Goal: Task Accomplishment & Management: Complete application form

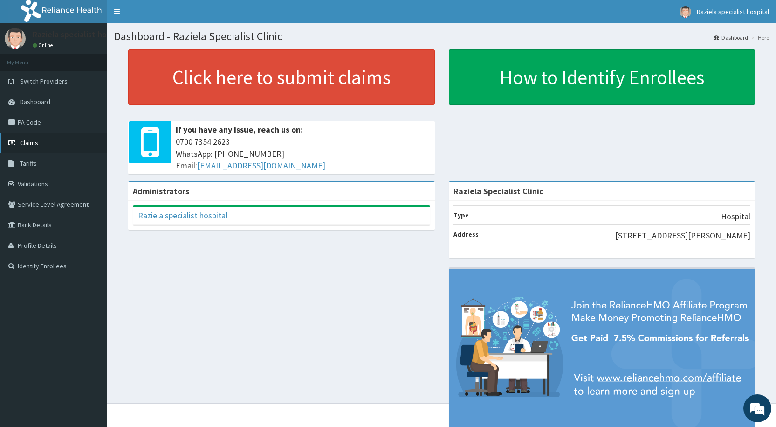
click at [37, 143] on span "Claims" at bounding box center [29, 142] width 18 height 8
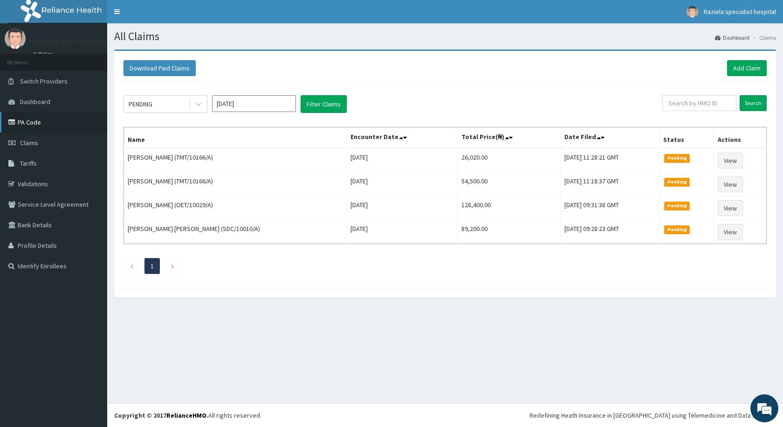
click at [37, 124] on link "PA Code" at bounding box center [53, 122] width 107 height 21
click at [736, 69] on link "Add Claim" at bounding box center [747, 68] width 40 height 16
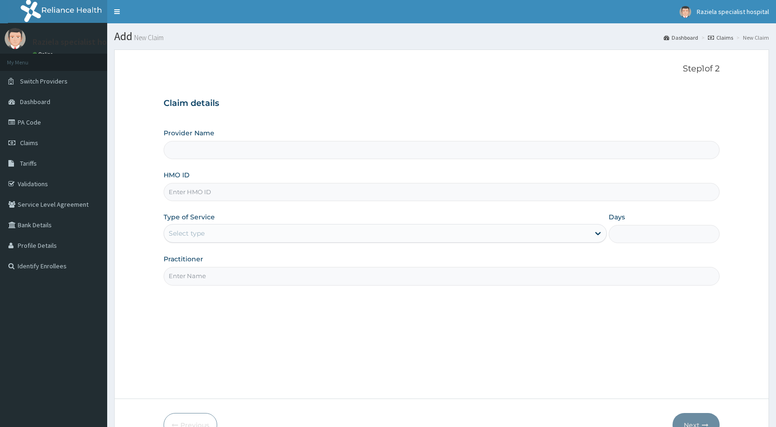
click at [175, 155] on input "Provider Name" at bounding box center [442, 150] width 556 height 18
click at [189, 157] on input "Provider Name" at bounding box center [442, 150] width 556 height 18
type input "Raziela Specialist Clinic"
click at [180, 185] on input "HMO ID" at bounding box center [442, 192] width 556 height 18
type input "ACT/10051/C"
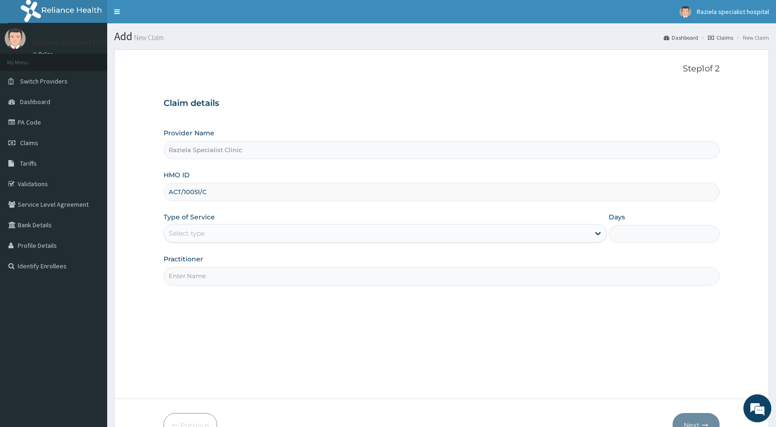
click at [203, 236] on div "Select type" at bounding box center [187, 232] width 36 height 9
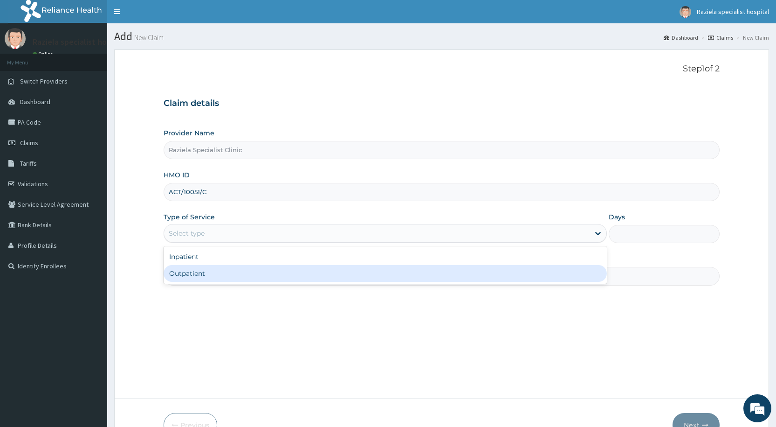
click at [204, 276] on div "Outpatient" at bounding box center [385, 273] width 443 height 17
type input "1"
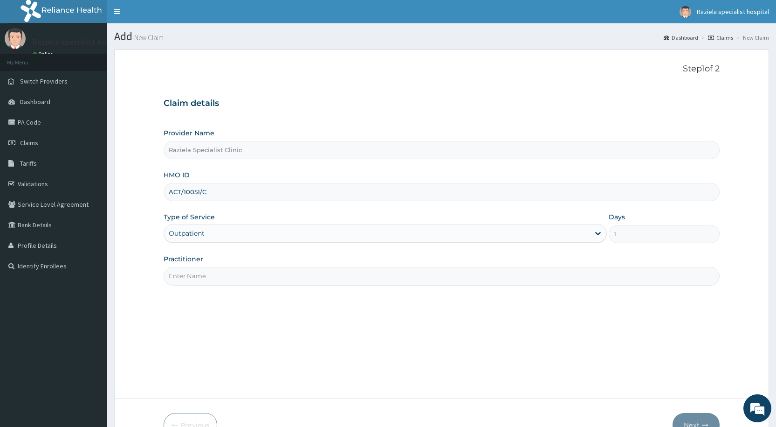
click at [207, 275] on input "Practitioner" at bounding box center [442, 276] width 556 height 18
type input "DR KELLY"
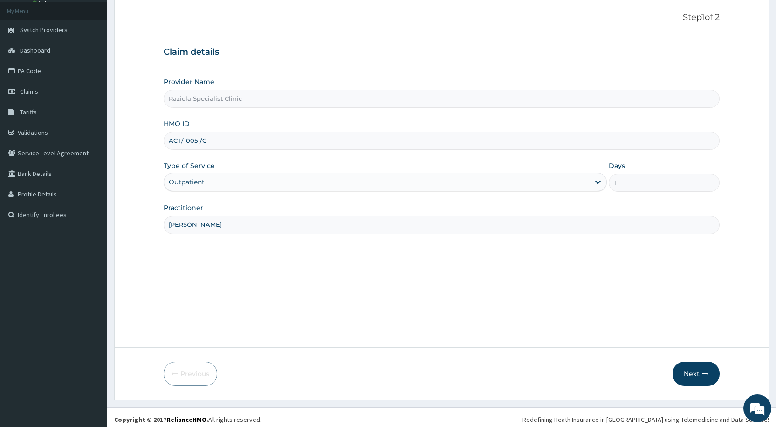
scroll to position [55, 0]
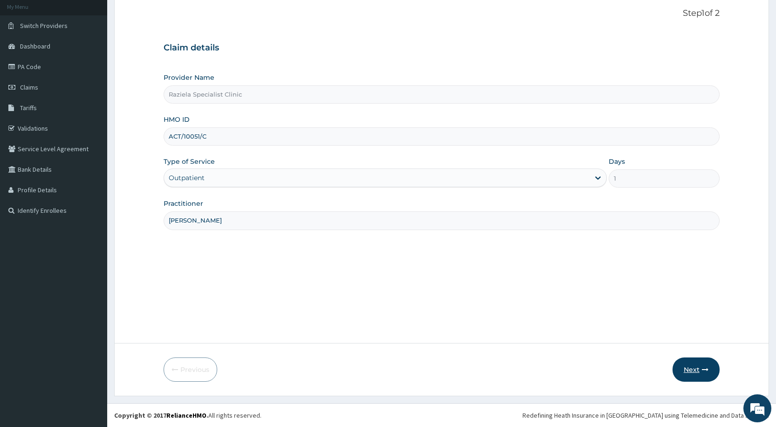
click at [687, 374] on button "Next" at bounding box center [696, 369] width 47 height 24
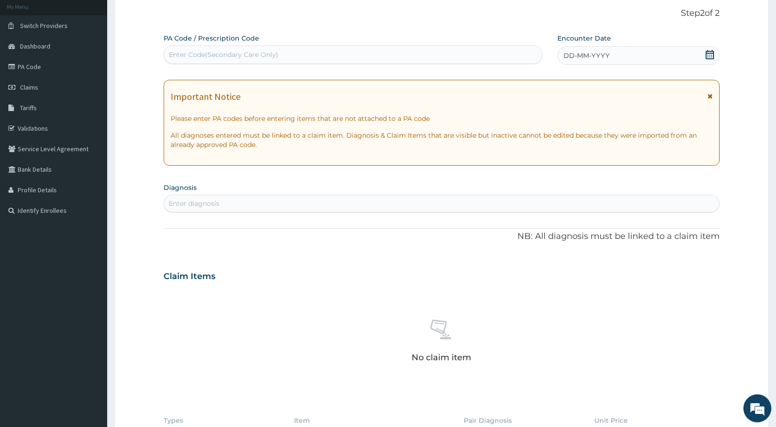
scroll to position [0, 0]
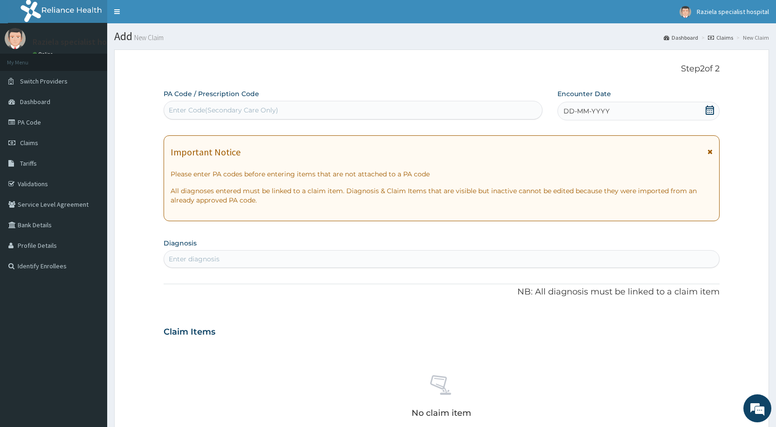
click at [194, 115] on div "Enter Code(Secondary Care Only)" at bounding box center [224, 109] width 110 height 9
type input "U"
click at [712, 107] on icon at bounding box center [709, 109] width 9 height 9
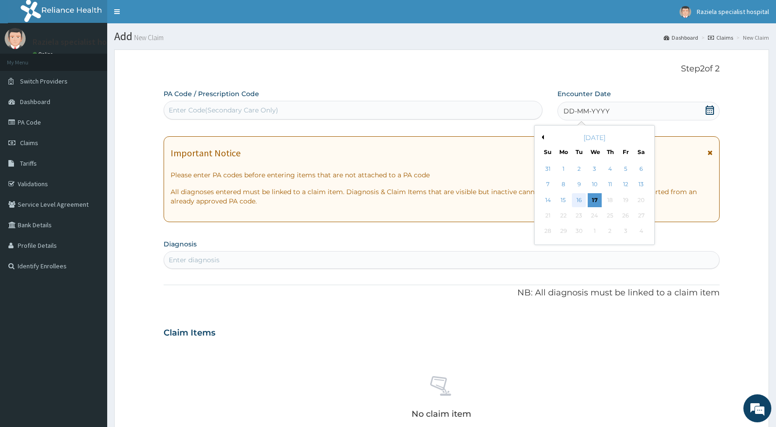
click at [579, 201] on div "16" at bounding box center [579, 200] width 14 height 14
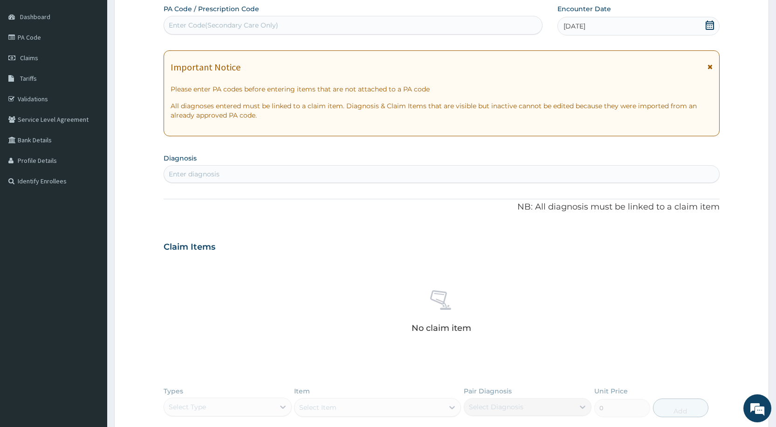
scroll to position [93, 0]
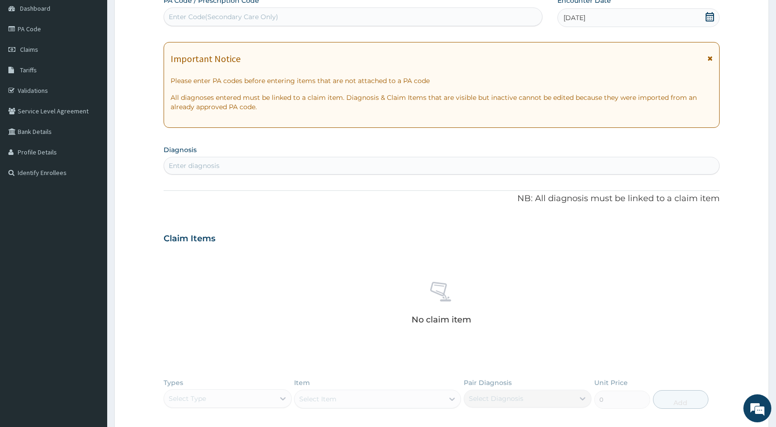
click at [207, 161] on div "Enter diagnosis" at bounding box center [194, 165] width 51 height 9
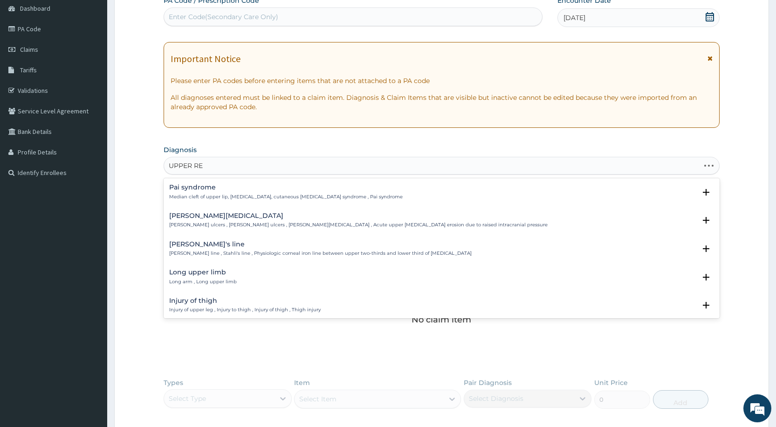
type input "UPPER RES"
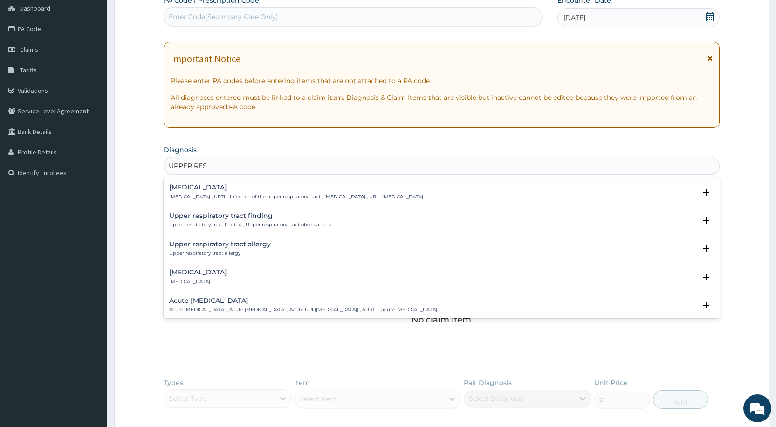
click at [216, 194] on p "Upper respiratory infection , URTI - Infection of the upper respiratory tract ,…" at bounding box center [296, 197] width 254 height 7
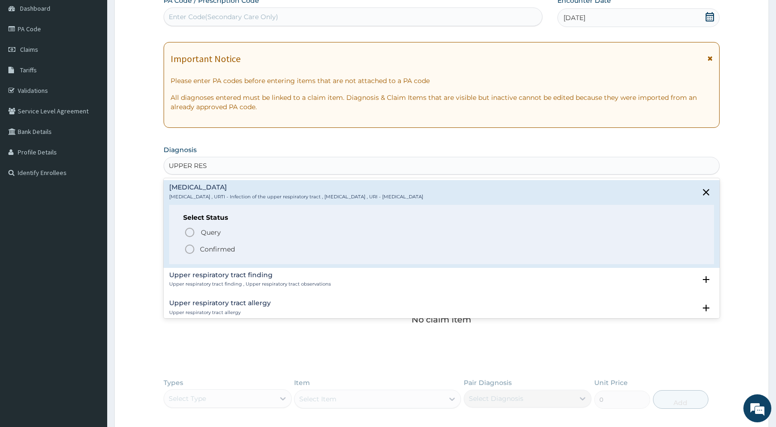
click at [189, 245] on circle "status option filled" at bounding box center [190, 249] width 8 height 8
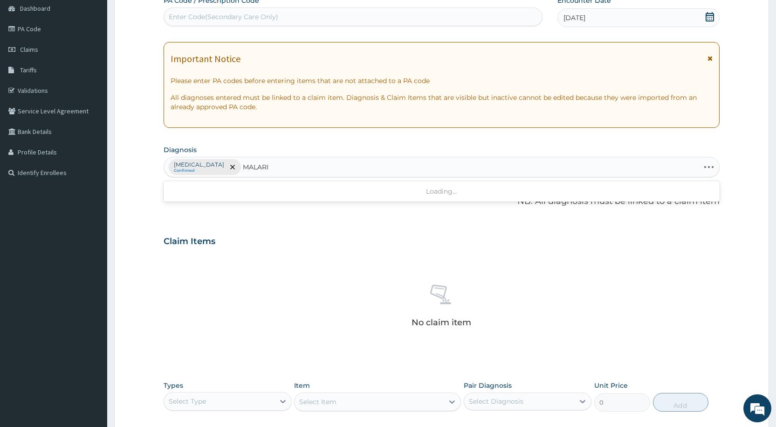
type input "MALARIA"
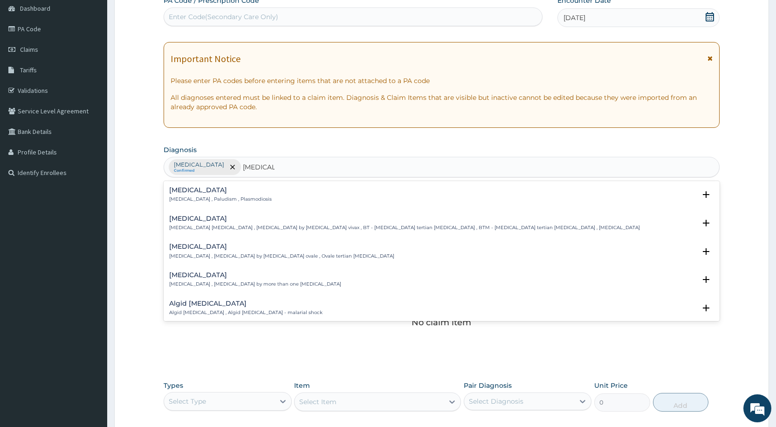
click at [198, 201] on p "Malaria , Paludism , Plasmodiosis" at bounding box center [220, 199] width 103 height 7
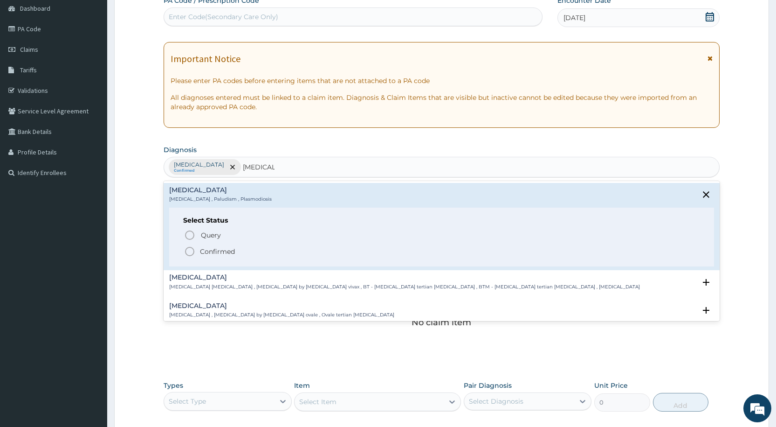
click at [192, 247] on icon "status option filled" at bounding box center [189, 251] width 11 height 11
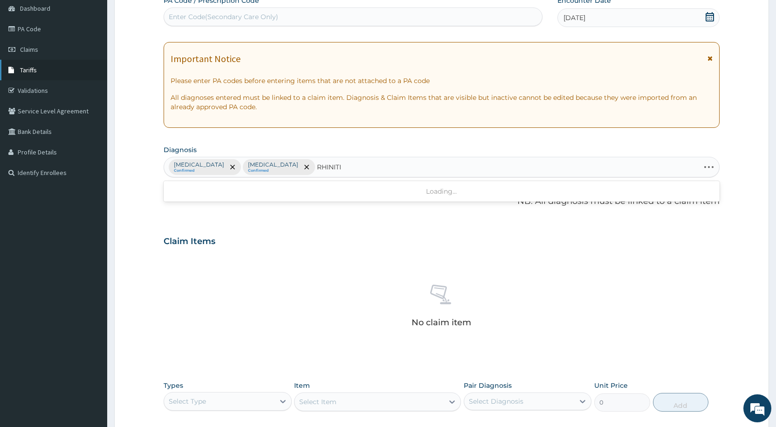
type input "RHINITIS"
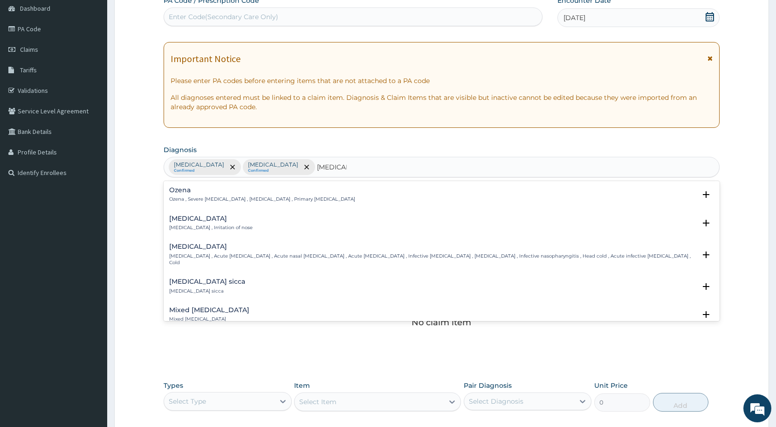
click at [203, 220] on h4 "Rhinitis" at bounding box center [210, 218] width 83 height 7
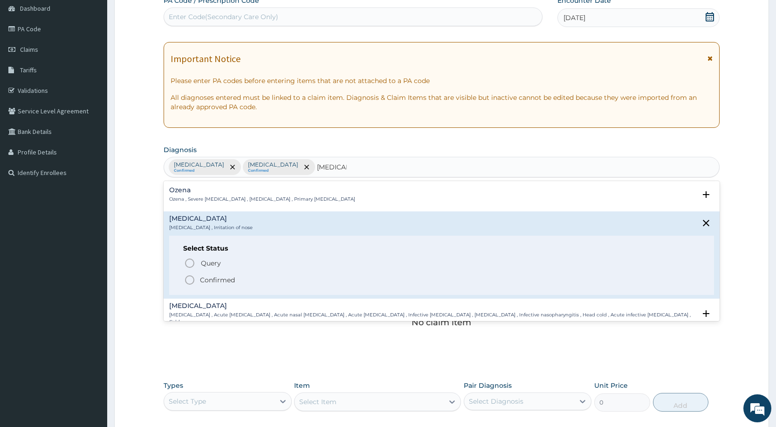
click at [197, 280] on span "Confirmed" at bounding box center [442, 279] width 516 height 11
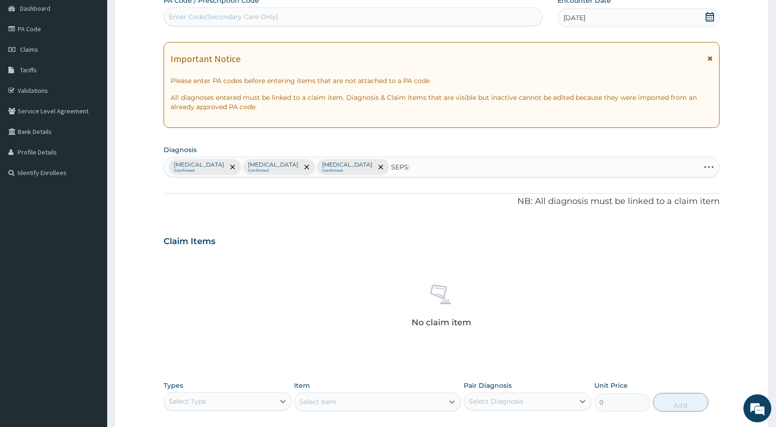
type input "SEPSIS"
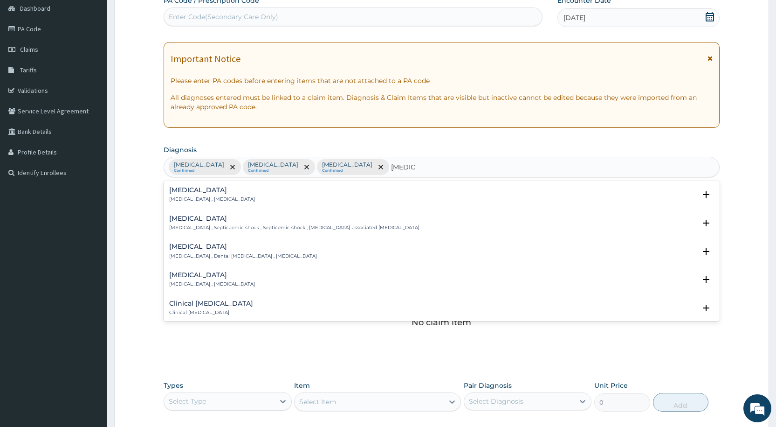
click at [245, 193] on div "Sepsis Systemic infection , Sepsis" at bounding box center [441, 195] width 545 height 16
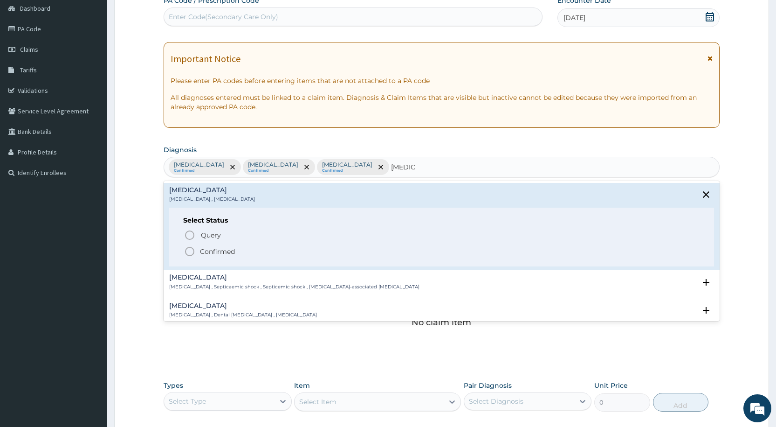
click at [187, 248] on icon "status option filled" at bounding box center [189, 251] width 11 height 11
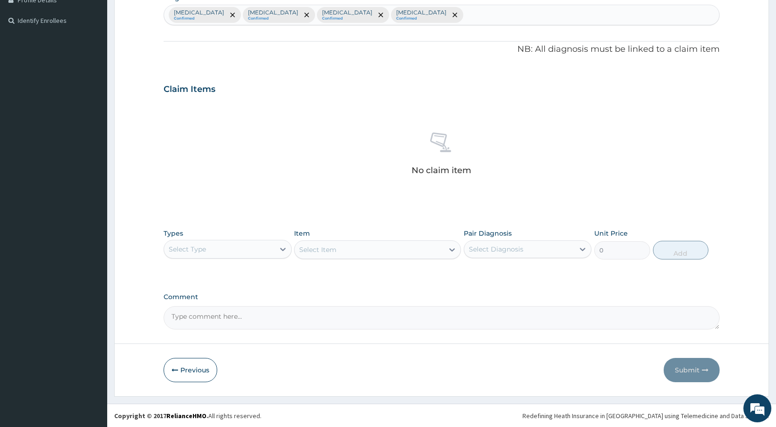
scroll to position [246, 0]
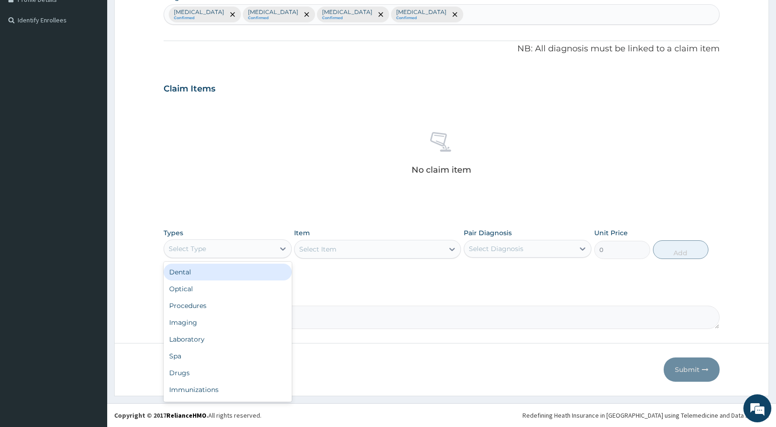
click at [228, 246] on div "Select Type" at bounding box center [219, 248] width 110 height 15
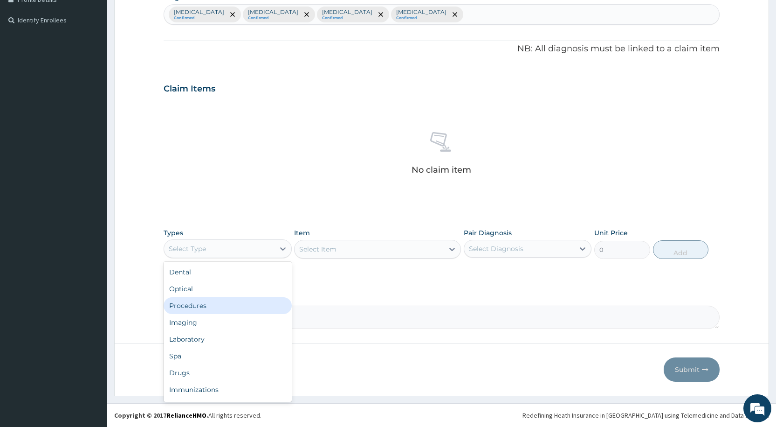
click at [221, 304] on div "Procedures" at bounding box center [228, 305] width 128 height 17
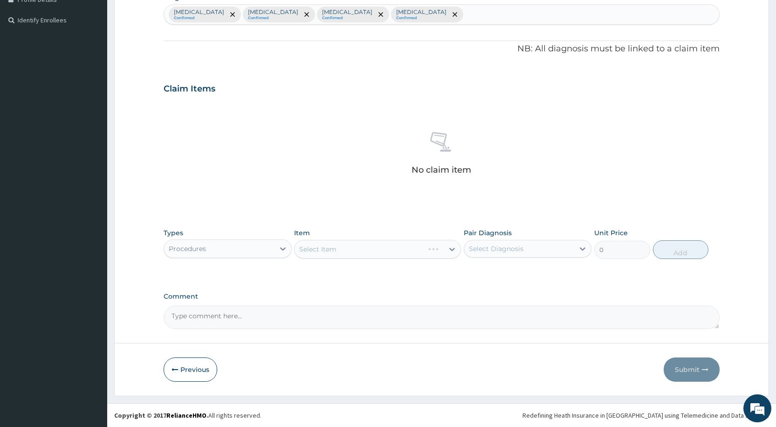
click at [319, 253] on div "Select Item" at bounding box center [377, 249] width 167 height 19
click at [318, 251] on div "Select Item" at bounding box center [317, 248] width 37 height 9
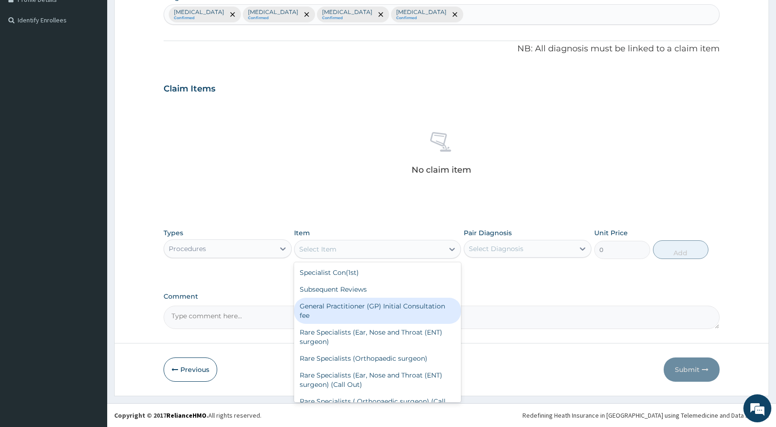
click at [322, 311] on div "General Practitioner (GP) Initial Consultation fee" at bounding box center [377, 310] width 167 height 26
type input "2500"
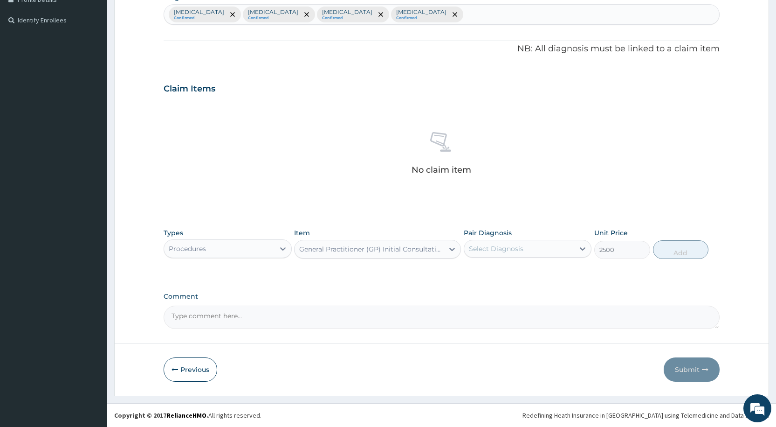
click at [487, 257] on div "Pair Diagnosis Select Diagnosis" at bounding box center [528, 243] width 128 height 31
click at [487, 256] on div "Select Diagnosis" at bounding box center [528, 249] width 128 height 18
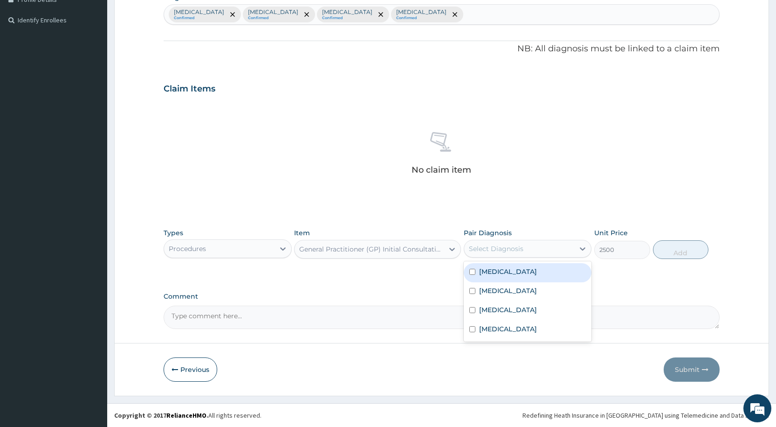
click at [480, 278] on div "Upper respiratory infection" at bounding box center [528, 272] width 128 height 19
checkbox input "true"
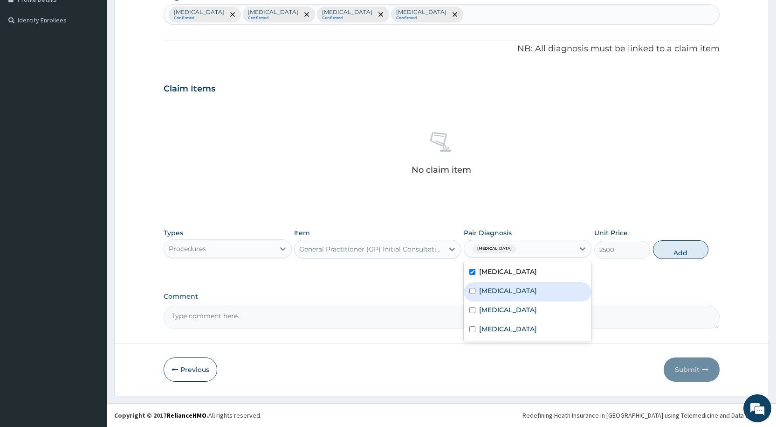
click at [477, 288] on div "Malaria" at bounding box center [528, 291] width 128 height 19
checkbox input "true"
click at [476, 310] on div "Rhinitis" at bounding box center [528, 310] width 128 height 19
checkbox input "true"
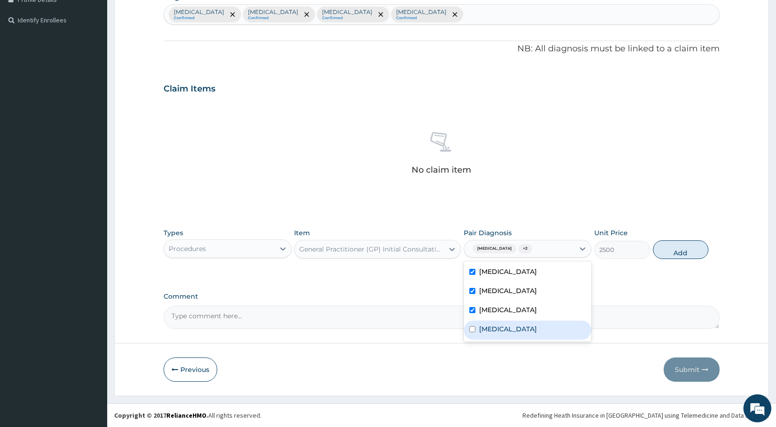
click at [471, 328] on input "checkbox" at bounding box center [473, 329] width 6 height 6
checkbox input "true"
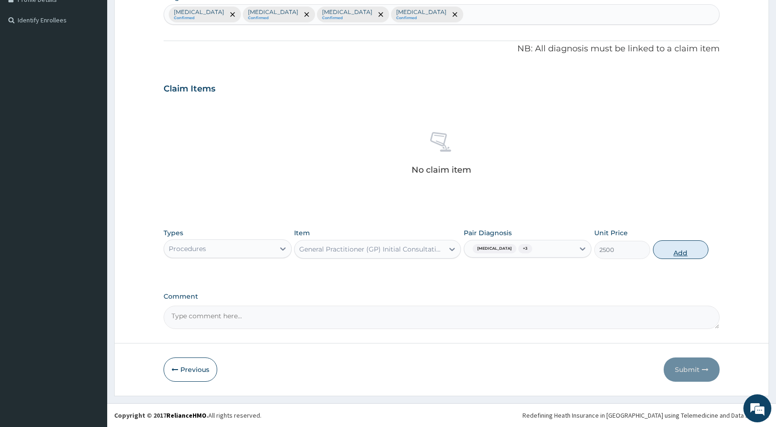
click at [683, 251] on button "Add" at bounding box center [680, 249] width 55 height 19
type input "0"
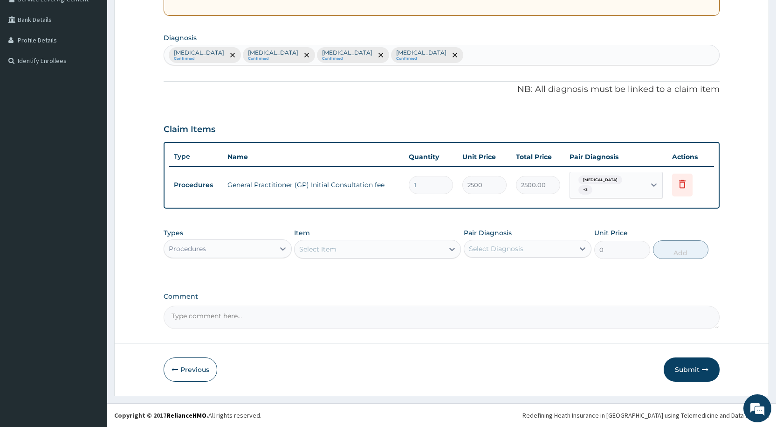
scroll to position [205, 0]
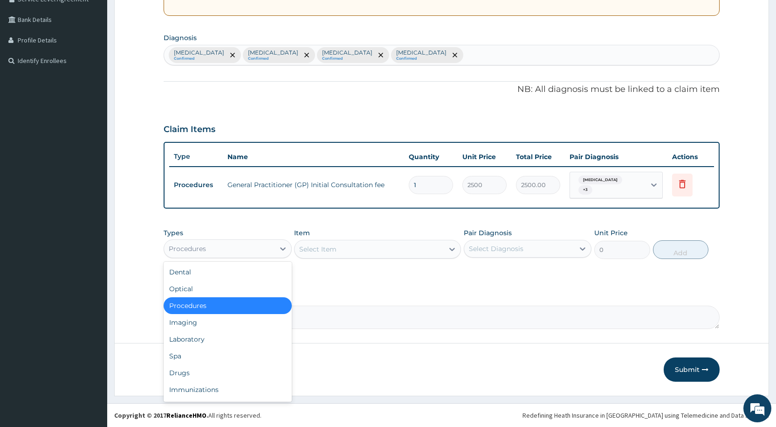
click at [258, 248] on div "Procedures" at bounding box center [219, 248] width 110 height 15
click at [204, 335] on div "Laboratory" at bounding box center [228, 339] width 128 height 17
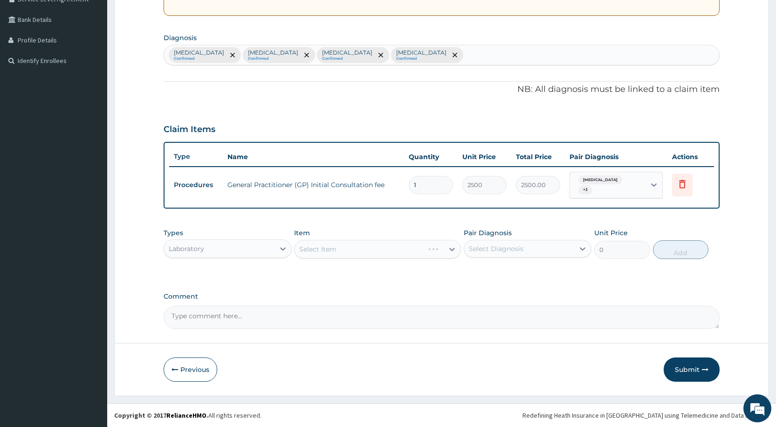
click at [329, 249] on div "Select Item" at bounding box center [377, 249] width 167 height 19
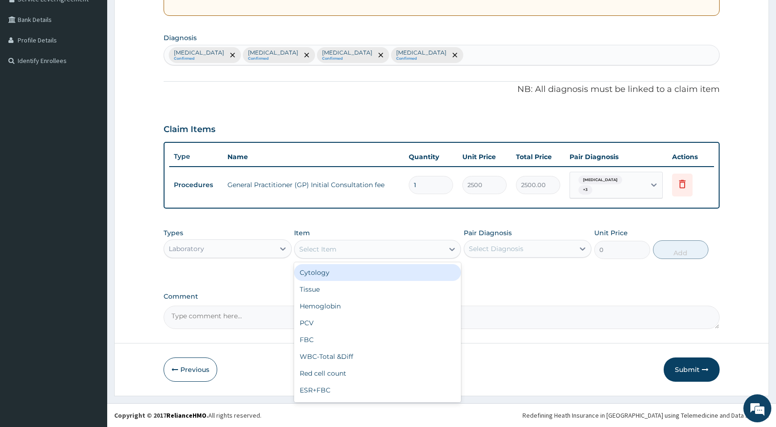
click at [326, 249] on div "Select Item" at bounding box center [317, 248] width 37 height 9
type input "FBC"
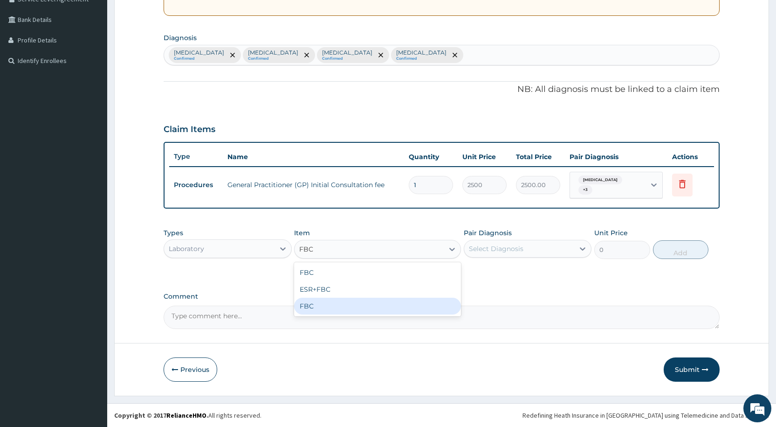
click at [330, 311] on div "FBC" at bounding box center [377, 305] width 167 height 17
type input "4000"
click at [474, 250] on div "Select Diagnosis" at bounding box center [496, 248] width 55 height 9
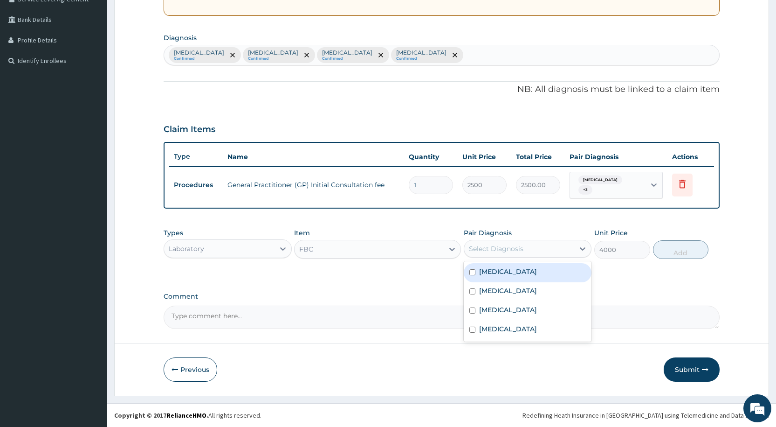
click at [472, 270] on input "checkbox" at bounding box center [473, 272] width 6 height 6
checkbox input "true"
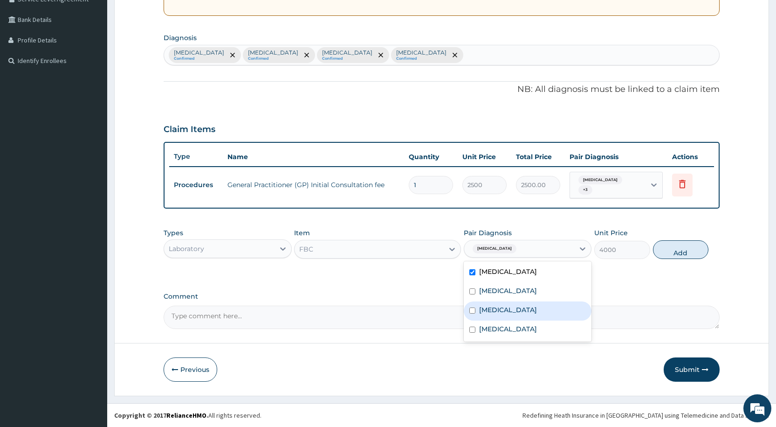
click at [478, 301] on div "Rhinitis" at bounding box center [528, 310] width 128 height 19
checkbox input "true"
drag, startPoint x: 478, startPoint y: 294, endPoint x: 480, endPoint y: 308, distance: 14.1
click at [479, 294] on div "Malaria" at bounding box center [528, 291] width 128 height 19
checkbox input "true"
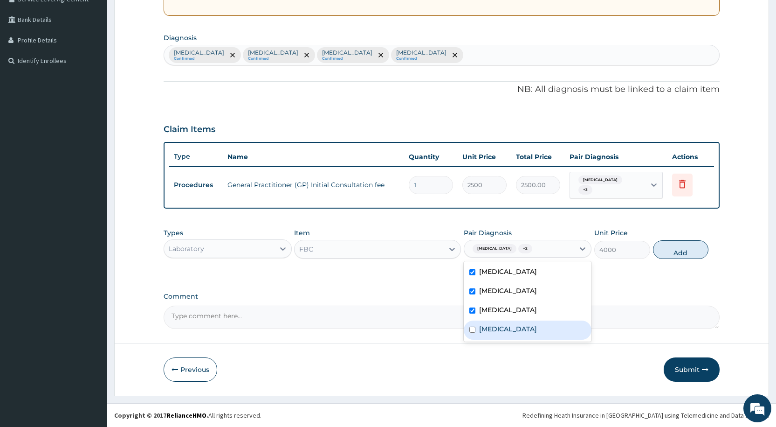
click at [482, 331] on label "Sepsis" at bounding box center [508, 328] width 58 height 9
checkbox input "true"
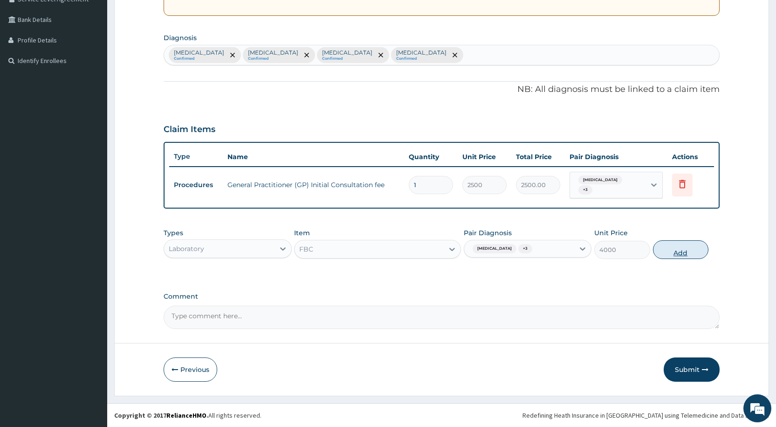
click at [676, 250] on button "Add" at bounding box center [680, 249] width 55 height 19
type input "0"
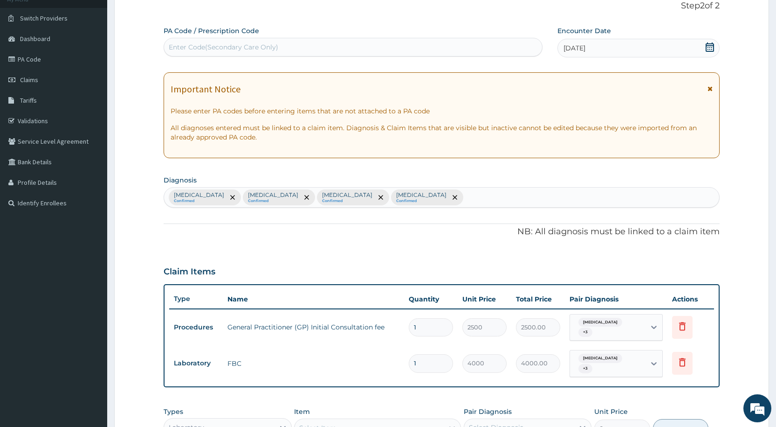
scroll to position [242, 0]
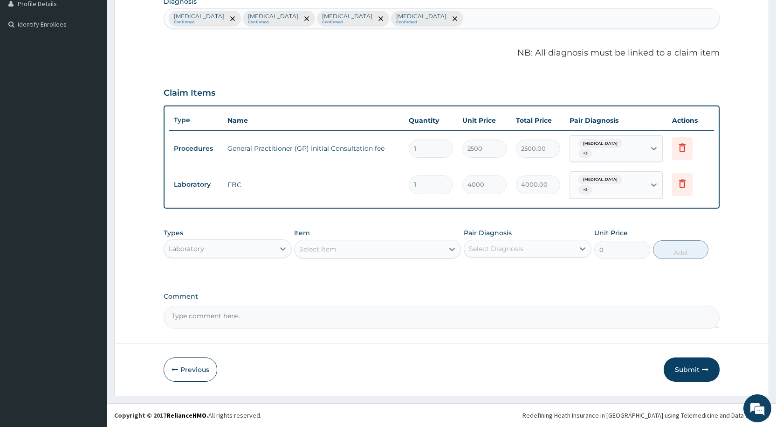
click at [309, 250] on div "Select Item" at bounding box center [317, 248] width 37 height 9
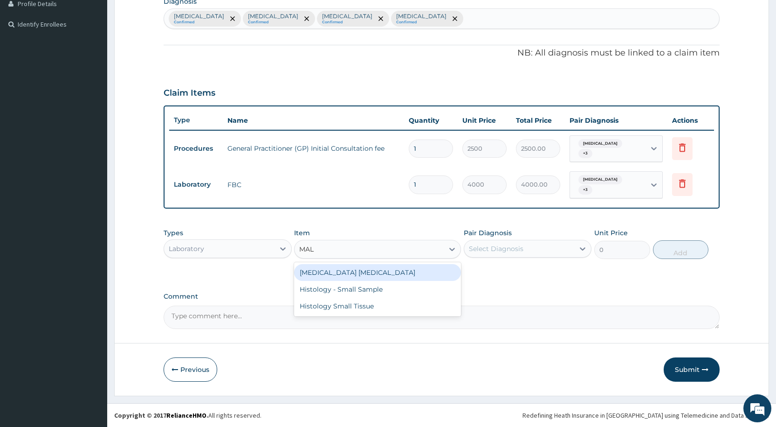
type input "MALA"
click at [349, 268] on div "MALARIA PARASITE" at bounding box center [377, 272] width 167 height 17
type input "1000"
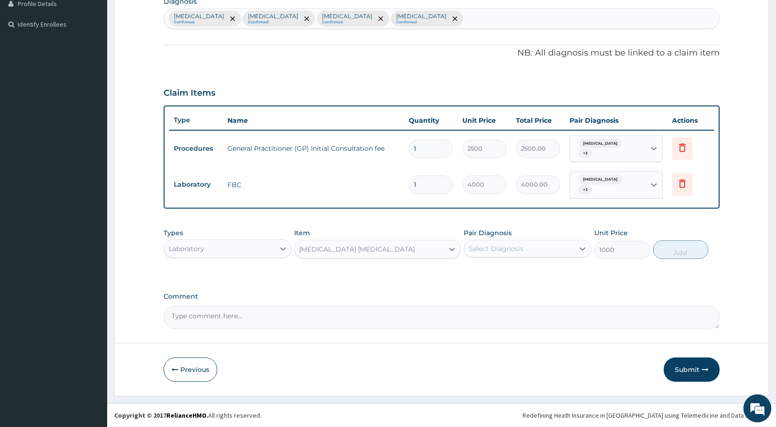
click at [498, 251] on div "Select Diagnosis" at bounding box center [496, 248] width 55 height 9
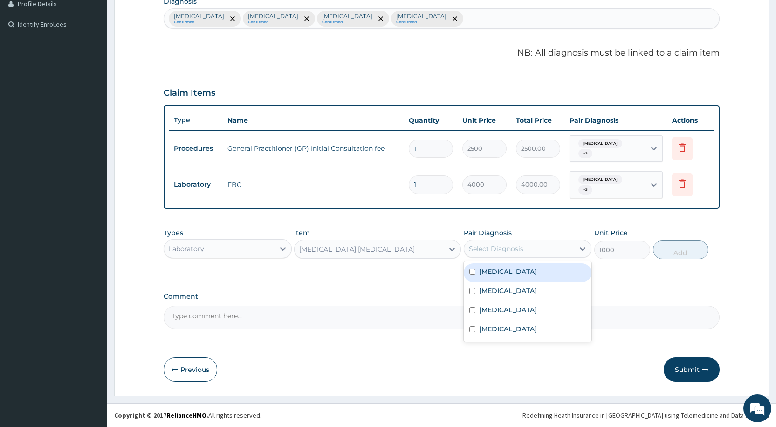
click at [493, 278] on div "Upper respiratory infection" at bounding box center [528, 272] width 128 height 19
checkbox input "true"
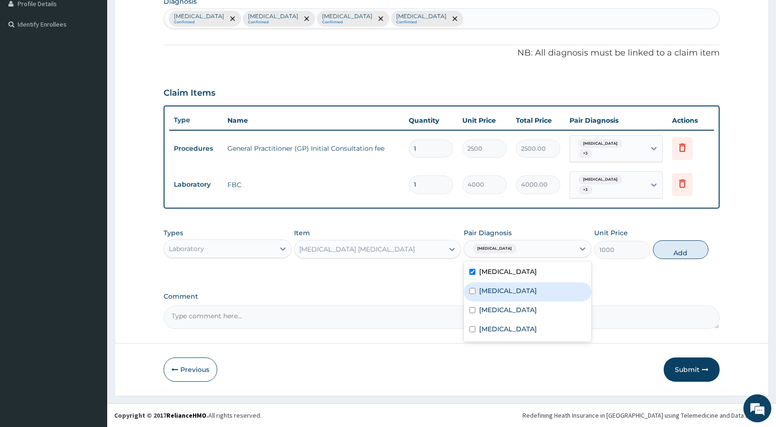
click at [493, 291] on label "Malaria" at bounding box center [508, 290] width 58 height 9
click at [491, 300] on div "Malaria" at bounding box center [528, 291] width 128 height 19
checkbox input "false"
click at [489, 319] on div "Rhinitis" at bounding box center [528, 310] width 128 height 19
checkbox input "true"
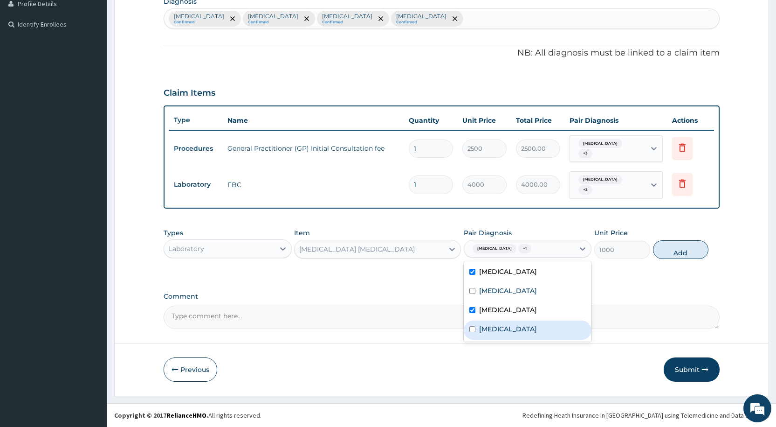
drag, startPoint x: 483, startPoint y: 326, endPoint x: 488, endPoint y: 308, distance: 18.3
click at [484, 322] on div "Sepsis" at bounding box center [528, 329] width 128 height 19
checkbox input "true"
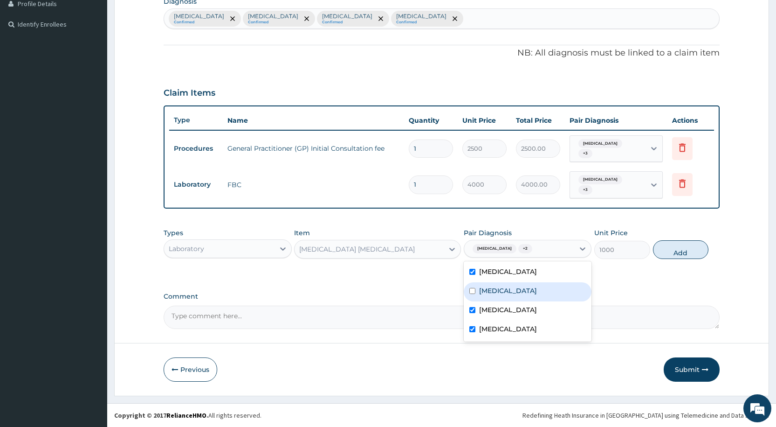
click at [491, 288] on label "Malaria" at bounding box center [508, 290] width 58 height 9
checkbox input "true"
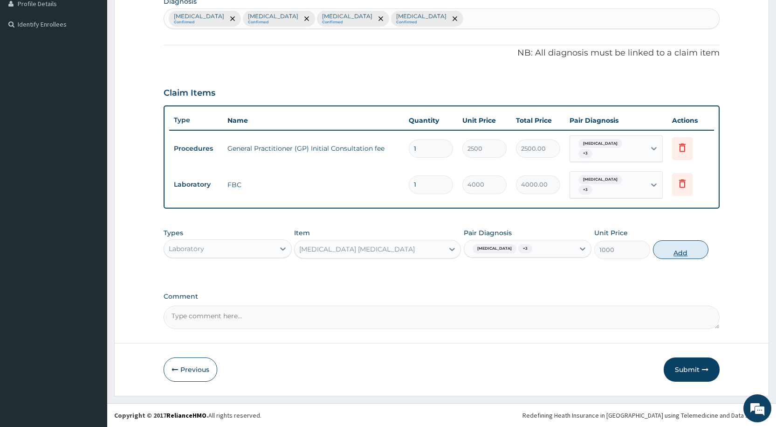
click at [680, 256] on button "Add" at bounding box center [680, 249] width 55 height 19
type input "0"
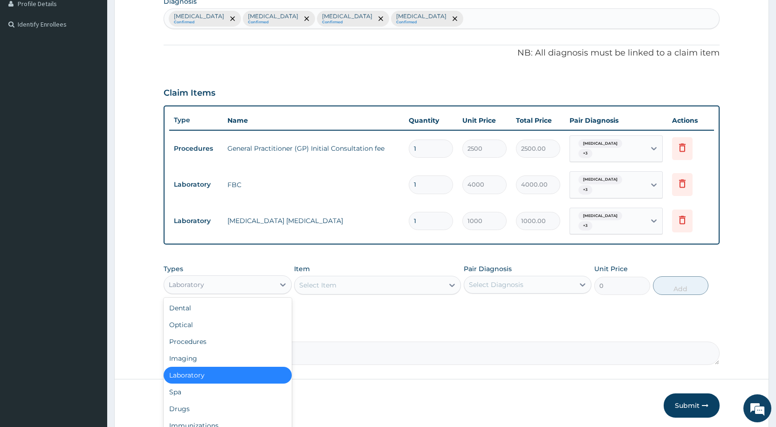
click at [236, 279] on div "Laboratory" at bounding box center [219, 284] width 110 height 15
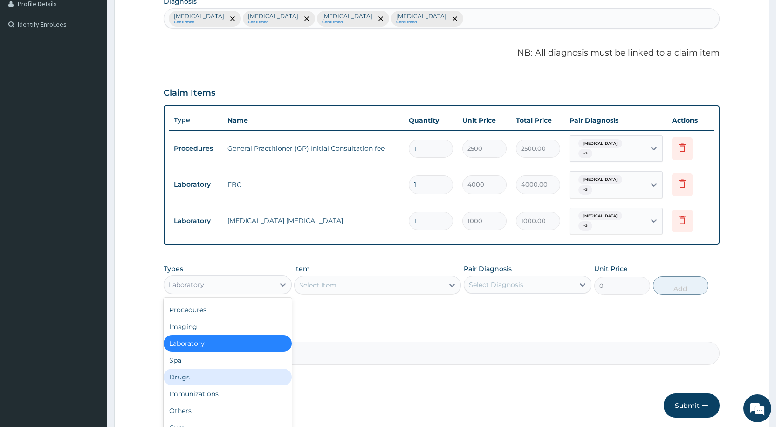
click at [202, 378] on div "Drugs" at bounding box center [228, 376] width 128 height 17
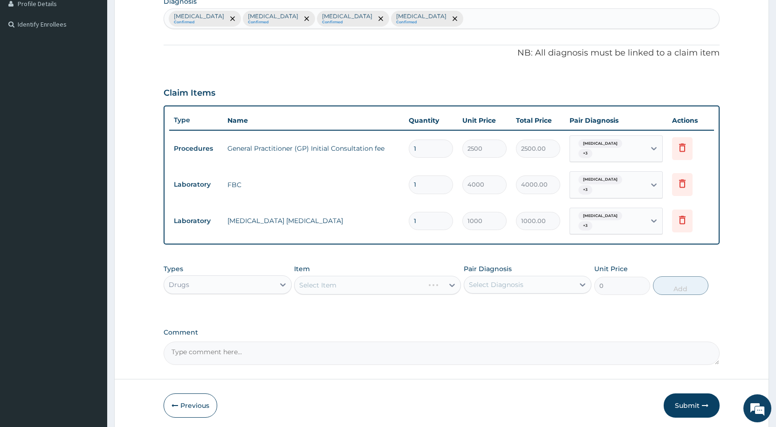
click at [312, 284] on div "Select Item" at bounding box center [377, 285] width 167 height 19
click at [311, 284] on div "Select Item" at bounding box center [317, 284] width 37 height 9
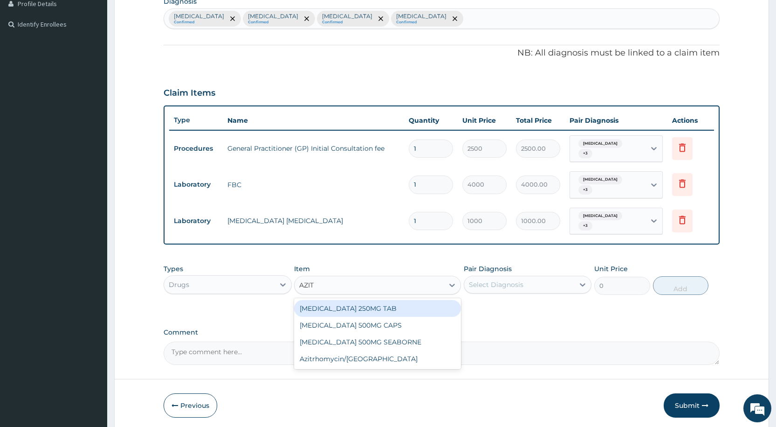
type input "AZITH"
click at [406, 309] on div "AZITHROMYCIN 250MG TAB" at bounding box center [377, 308] width 167 height 17
type input "149"
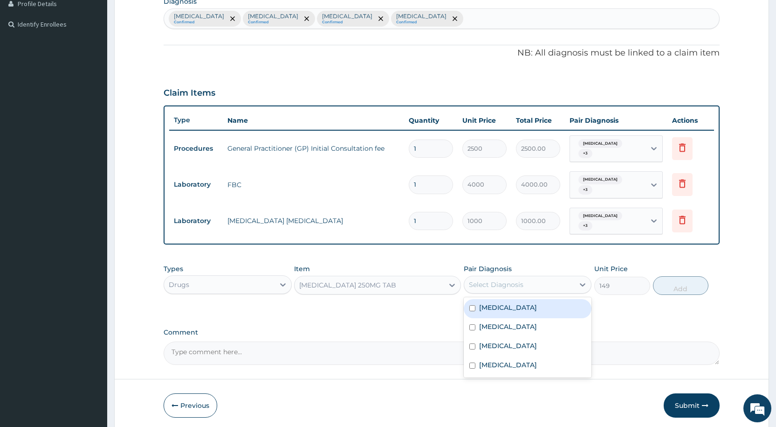
click at [481, 280] on div "Select Diagnosis" at bounding box center [496, 284] width 55 height 9
drag, startPoint x: 475, startPoint y: 304, endPoint x: 476, endPoint y: 319, distance: 15.9
click at [475, 305] on div "Upper respiratory infection" at bounding box center [528, 308] width 128 height 19
checkbox input "true"
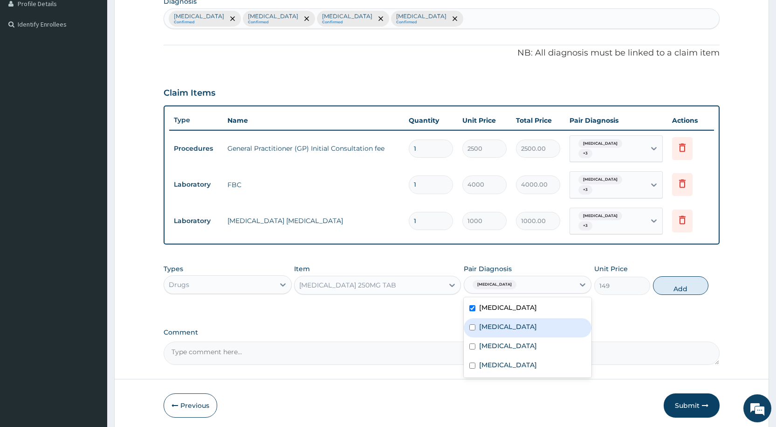
drag, startPoint x: 476, startPoint y: 324, endPoint x: 477, endPoint y: 339, distance: 15.0
click at [477, 327] on div "Malaria" at bounding box center [528, 327] width 128 height 19
checkbox input "true"
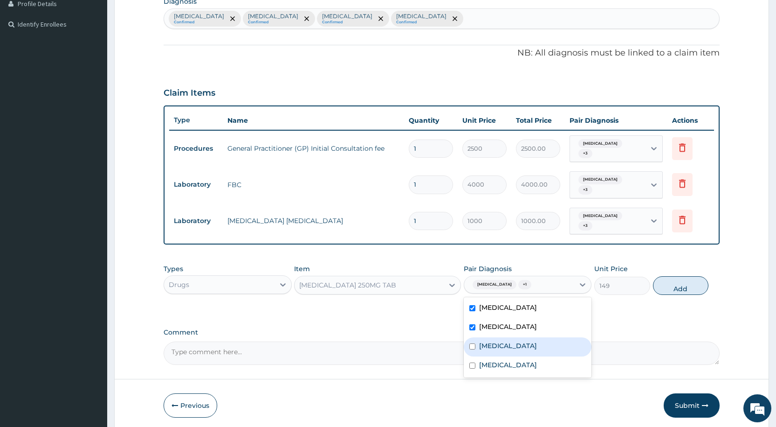
click at [478, 347] on div "Rhinitis" at bounding box center [528, 346] width 128 height 19
checkbox input "true"
click at [478, 362] on div "Sepsis" at bounding box center [528, 365] width 128 height 19
checkbox input "true"
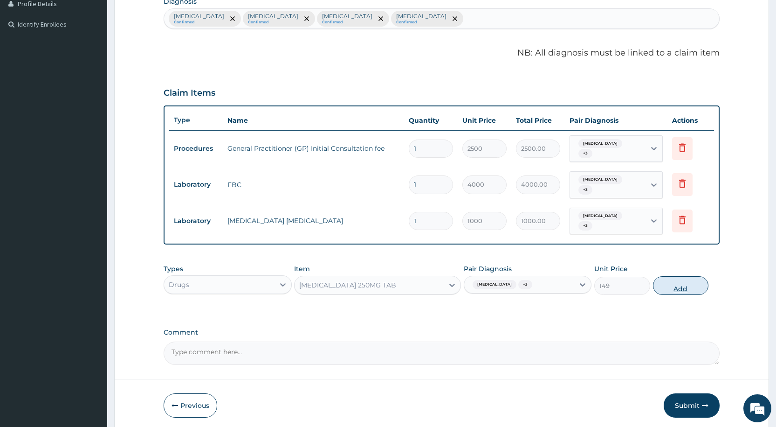
click at [677, 288] on button "Add" at bounding box center [680, 285] width 55 height 19
type input "0"
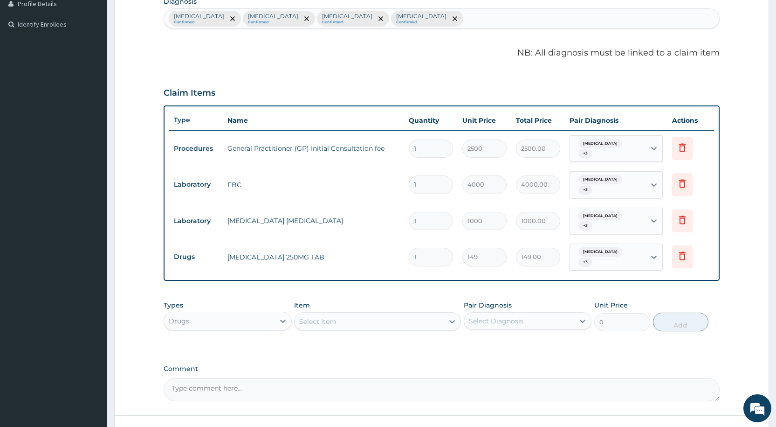
type input "0.00"
type input "5"
type input "745.00"
type input "5"
click at [331, 317] on div "Select Item" at bounding box center [317, 321] width 37 height 9
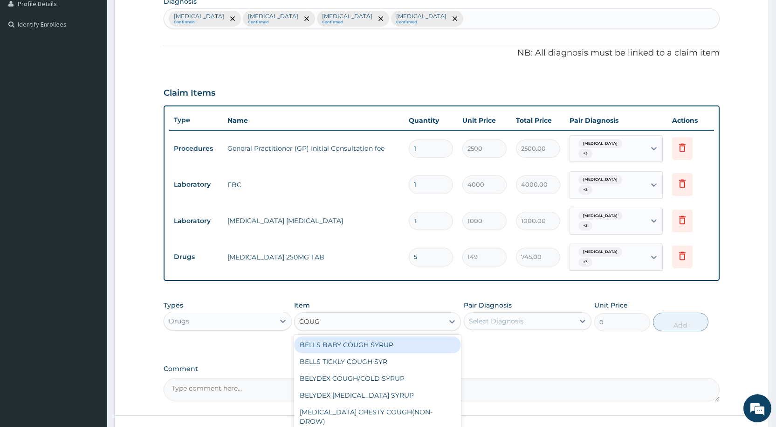
type input "COUGH"
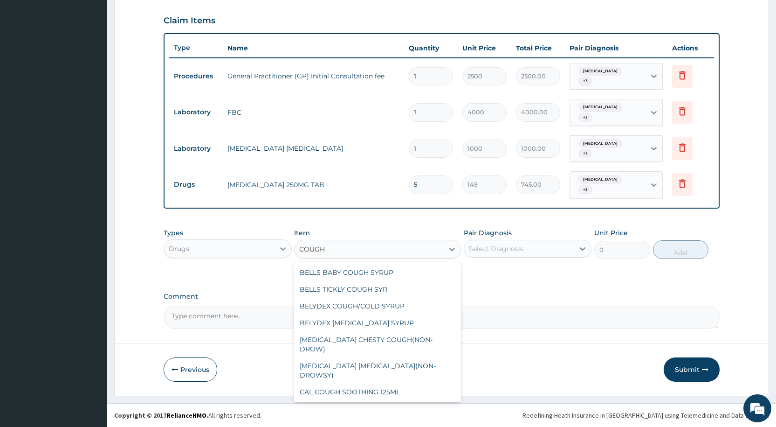
scroll to position [48, 0]
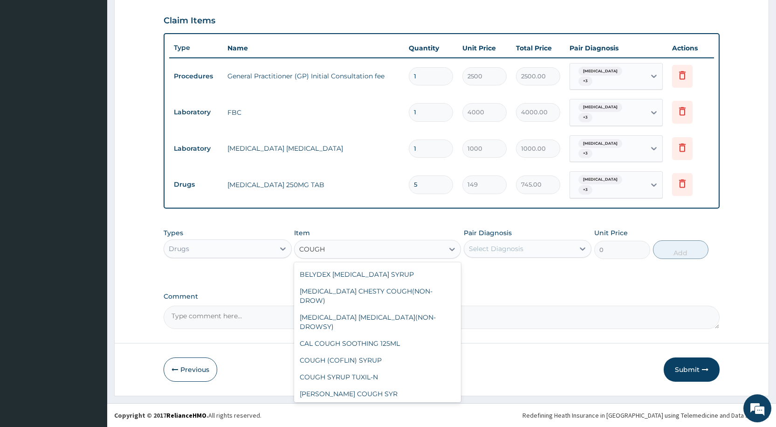
click at [345, 402] on div "COUGH SYRUP" at bounding box center [377, 410] width 167 height 17
type input "1500"
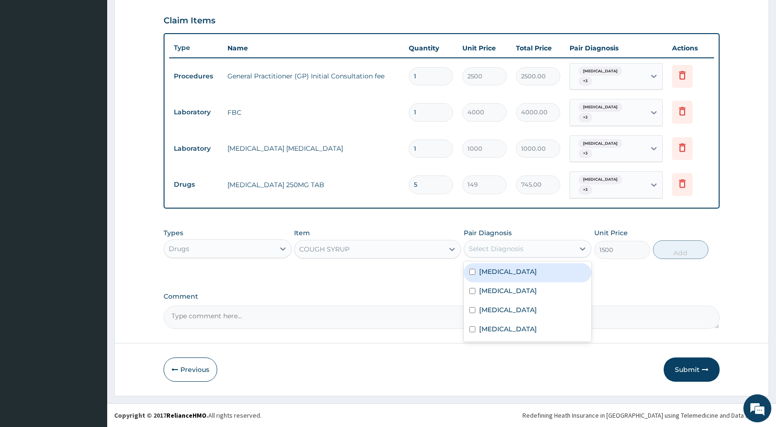
click at [477, 248] on div "Select Diagnosis" at bounding box center [496, 248] width 55 height 9
click at [476, 276] on div "Upper respiratory infection" at bounding box center [528, 272] width 128 height 19
checkbox input "true"
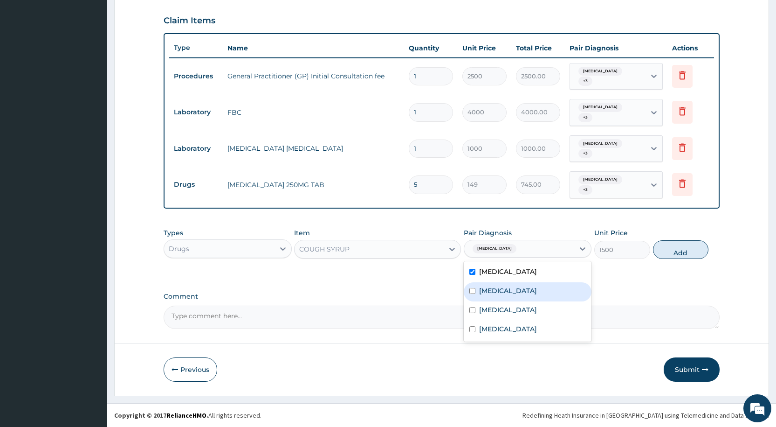
click at [476, 290] on div "Malaria" at bounding box center [528, 291] width 128 height 19
checkbox input "true"
click at [476, 306] on div "Rhinitis" at bounding box center [528, 310] width 128 height 19
checkbox input "true"
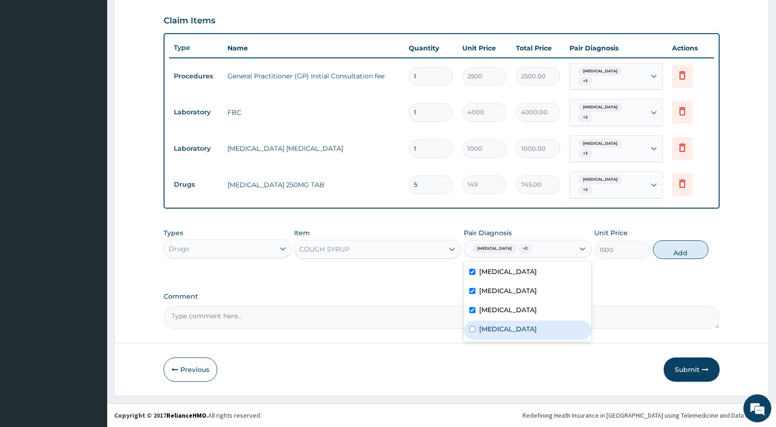
click at [478, 326] on div "Sepsis" at bounding box center [528, 329] width 128 height 19
checkbox input "true"
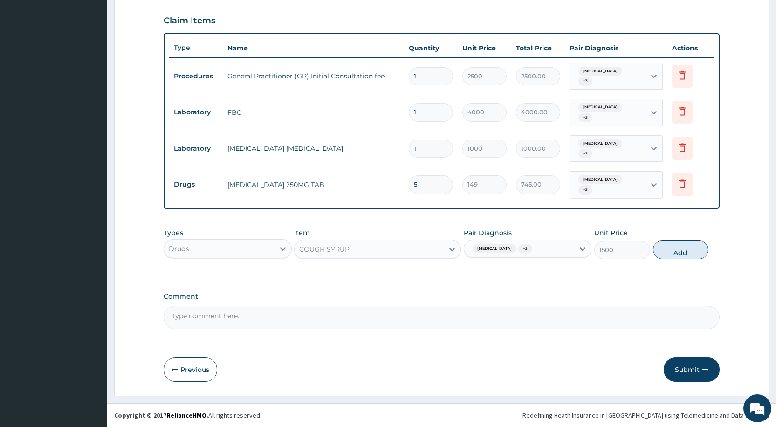
click at [669, 256] on button "Add" at bounding box center [680, 249] width 55 height 19
type input "0"
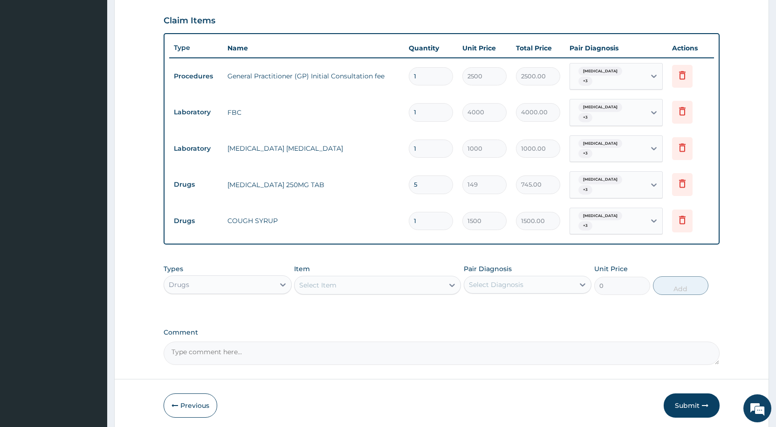
click at [324, 284] on div "Select Item" at bounding box center [317, 284] width 37 height 9
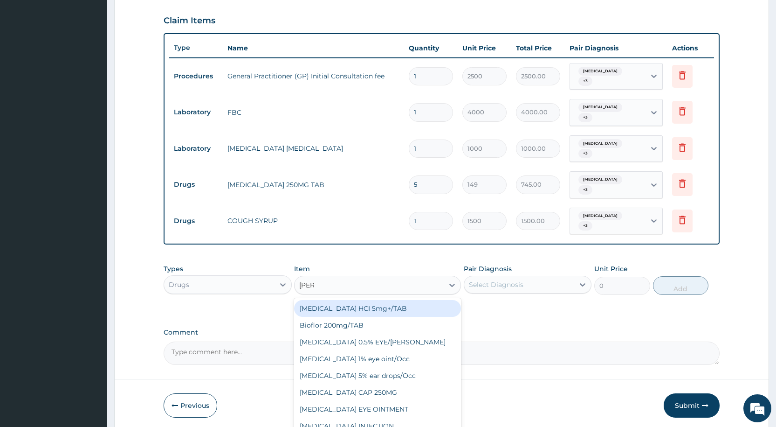
type input "LORAT"
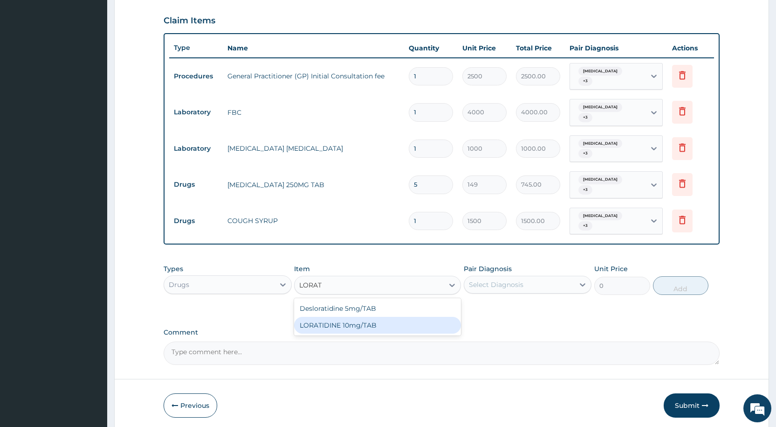
click at [408, 324] on div "LORATIDINE 10mg/TAB" at bounding box center [377, 325] width 167 height 17
type input "50"
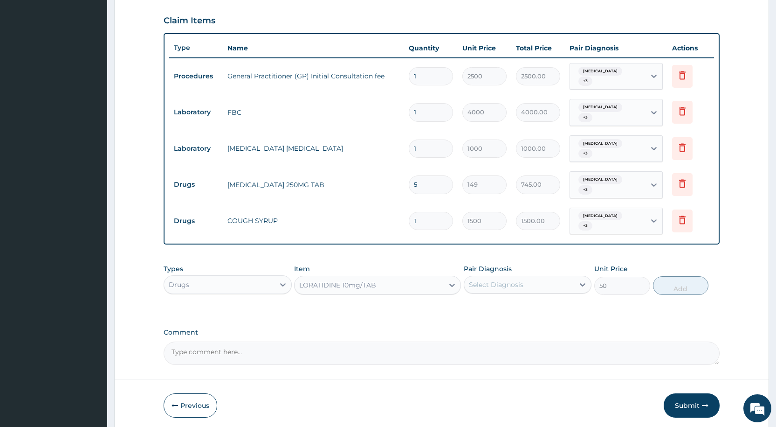
click at [515, 280] on div "Select Diagnosis" at bounding box center [496, 284] width 55 height 9
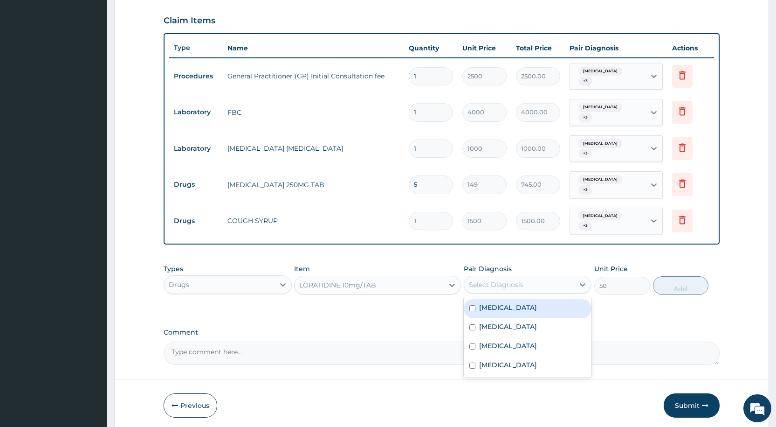
click at [503, 311] on label "Upper respiratory infection" at bounding box center [508, 307] width 58 height 9
checkbox input "true"
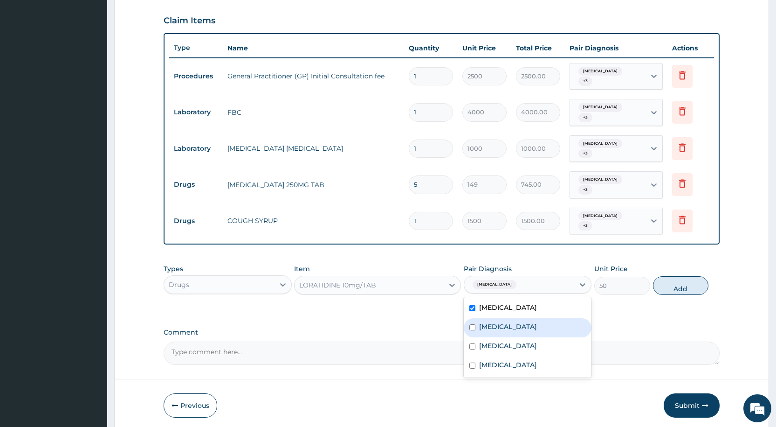
click at [501, 325] on label "Malaria" at bounding box center [508, 326] width 58 height 9
checkbox input "true"
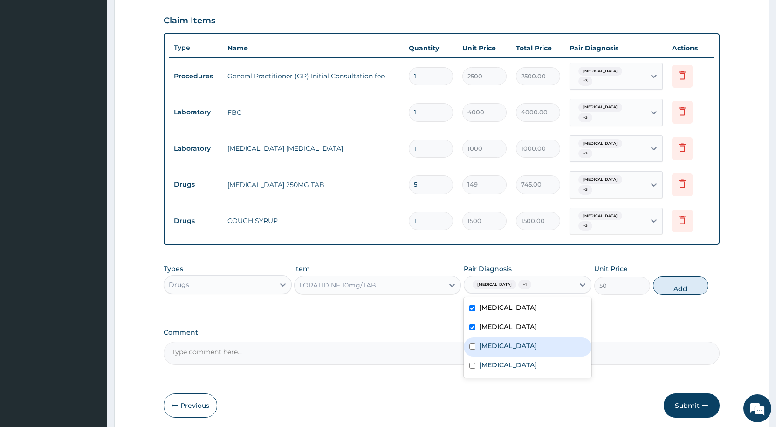
click at [496, 347] on label "Rhinitis" at bounding box center [508, 345] width 58 height 9
checkbox input "true"
drag, startPoint x: 496, startPoint y: 367, endPoint x: 546, endPoint y: 348, distance: 53.6
click at [495, 367] on label "Sepsis" at bounding box center [508, 364] width 58 height 9
checkbox input "true"
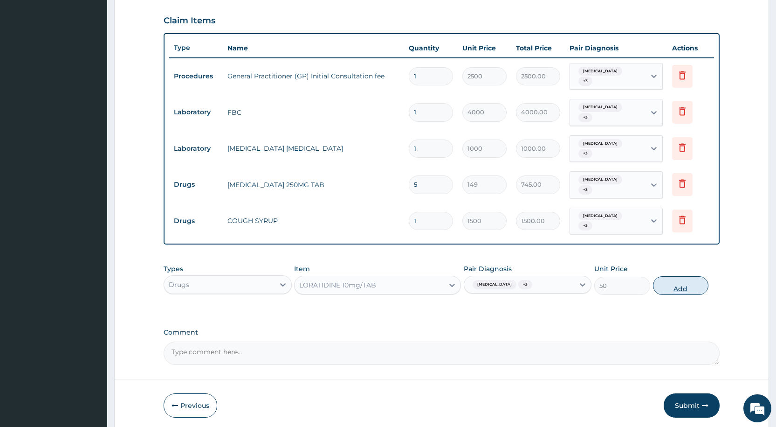
click at [695, 289] on button "Add" at bounding box center [680, 285] width 55 height 19
type input "0"
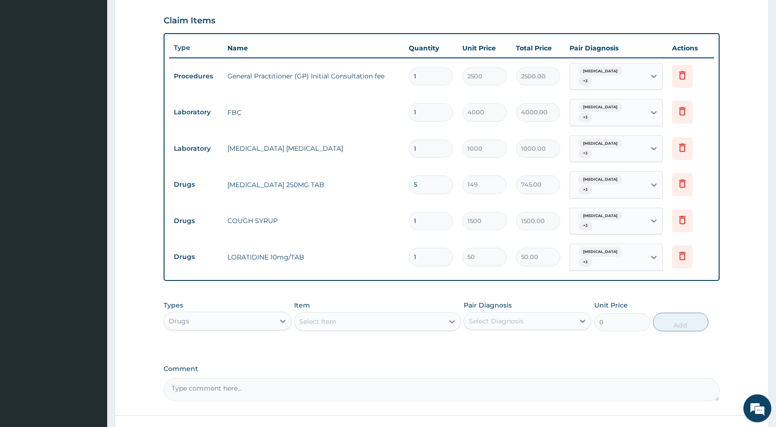
type input "0.00"
type input "5"
type input "250.00"
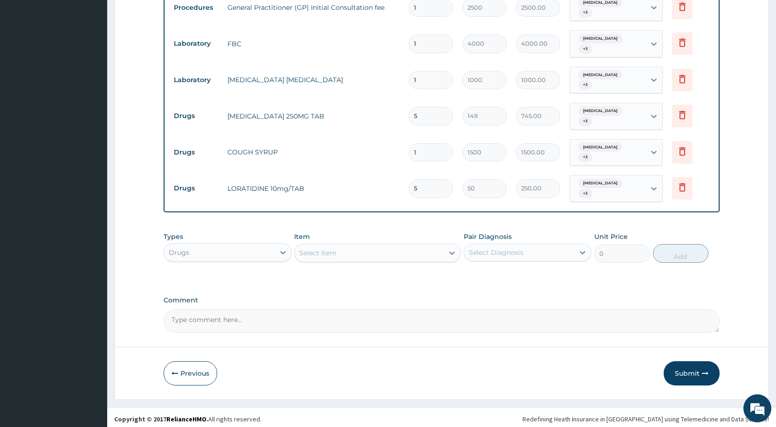
scroll to position [386, 0]
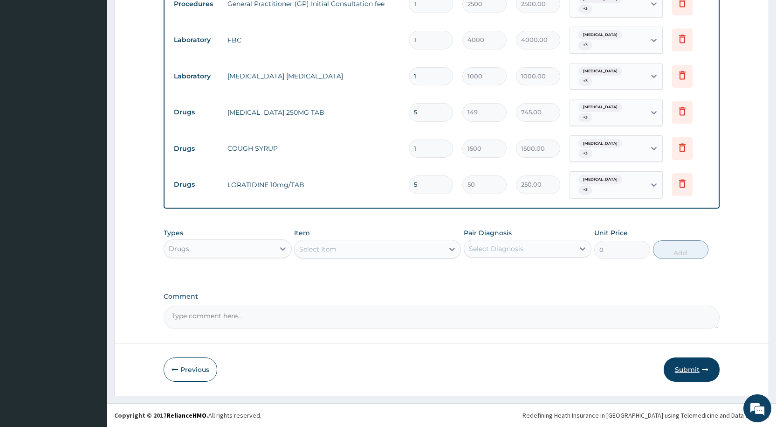
type input "5"
click at [682, 375] on button "Submit" at bounding box center [692, 369] width 56 height 24
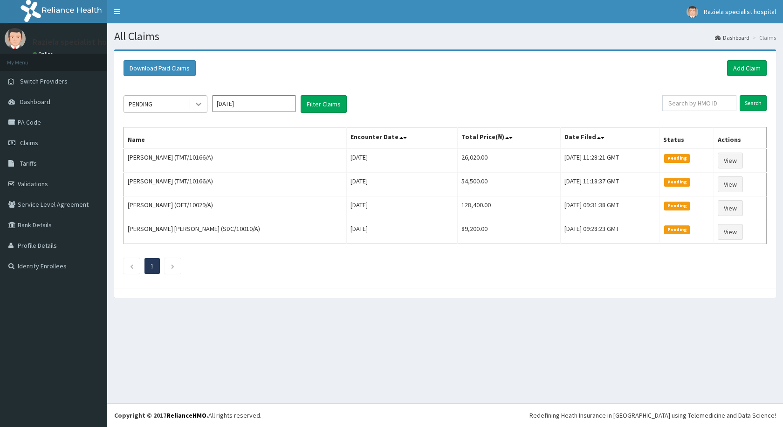
click at [201, 108] on icon at bounding box center [198, 103] width 9 height 9
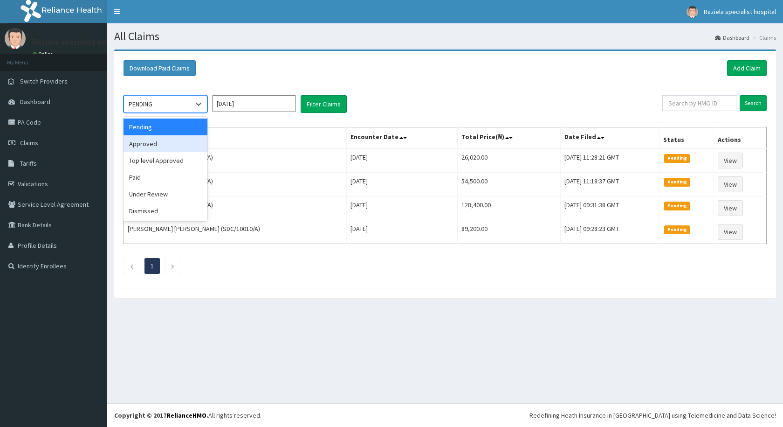
click at [189, 138] on div "Approved" at bounding box center [166, 143] width 84 height 17
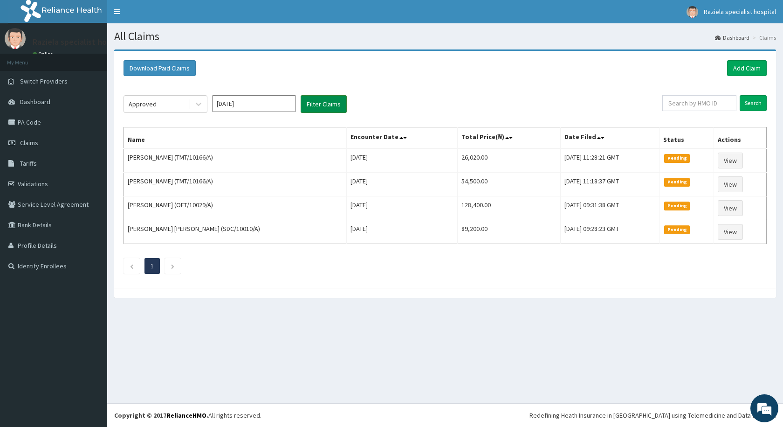
click at [310, 106] on button "Filter Claims" at bounding box center [324, 104] width 46 height 18
